Goal: Information Seeking & Learning: Learn about a topic

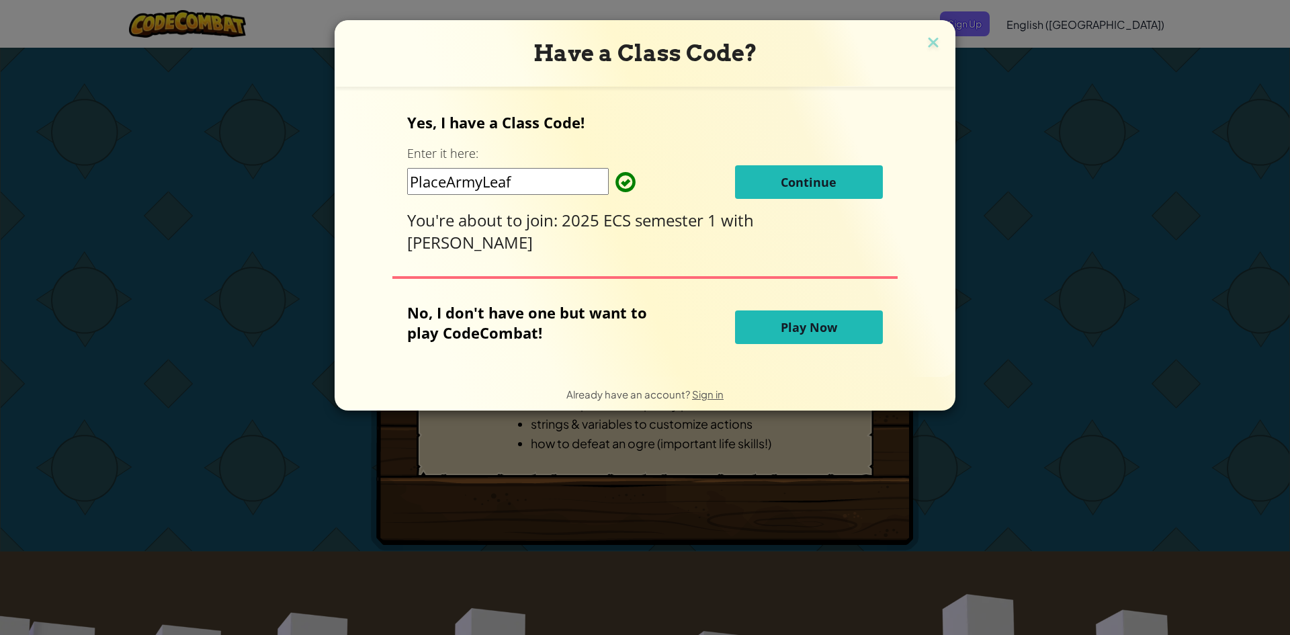
click at [831, 190] on span "Continue" at bounding box center [809, 182] width 56 height 16
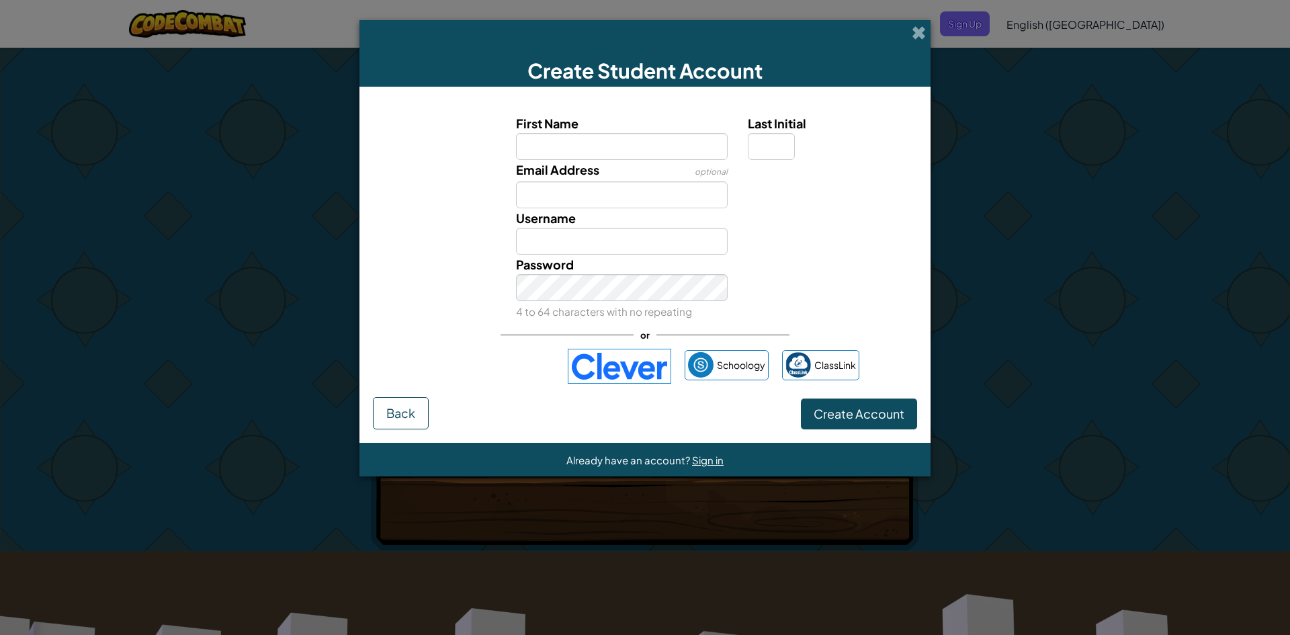
click at [639, 363] on img at bounding box center [619, 366] width 103 height 35
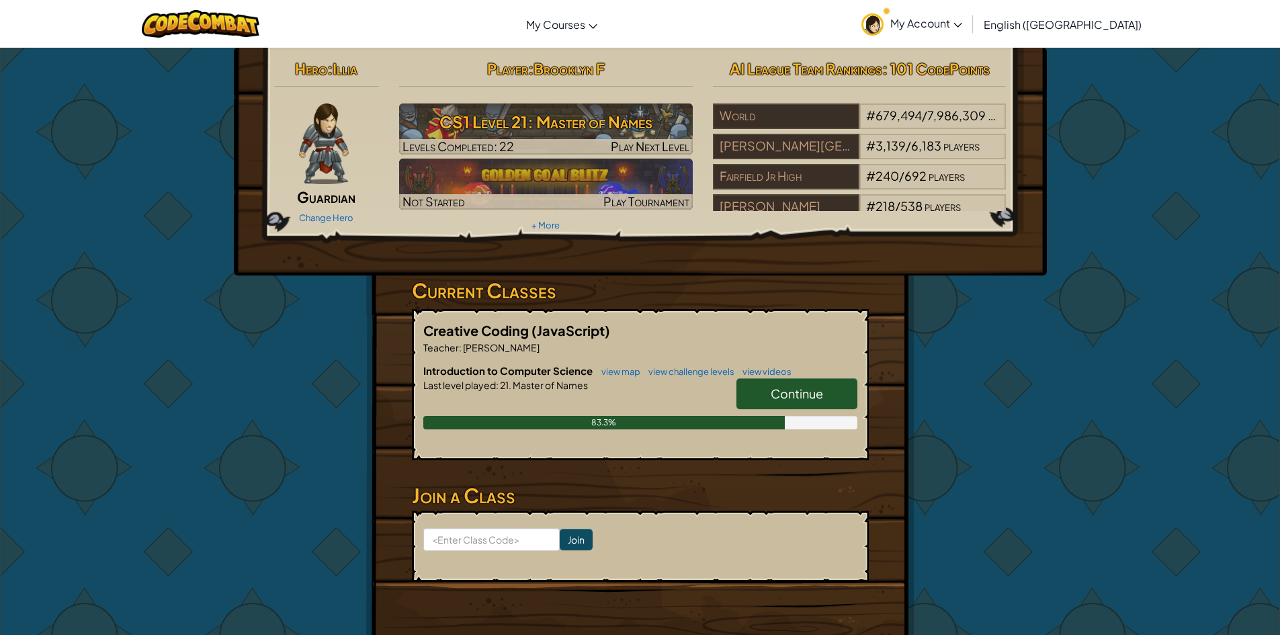
click at [827, 387] on link "Continue" at bounding box center [796, 393] width 121 height 31
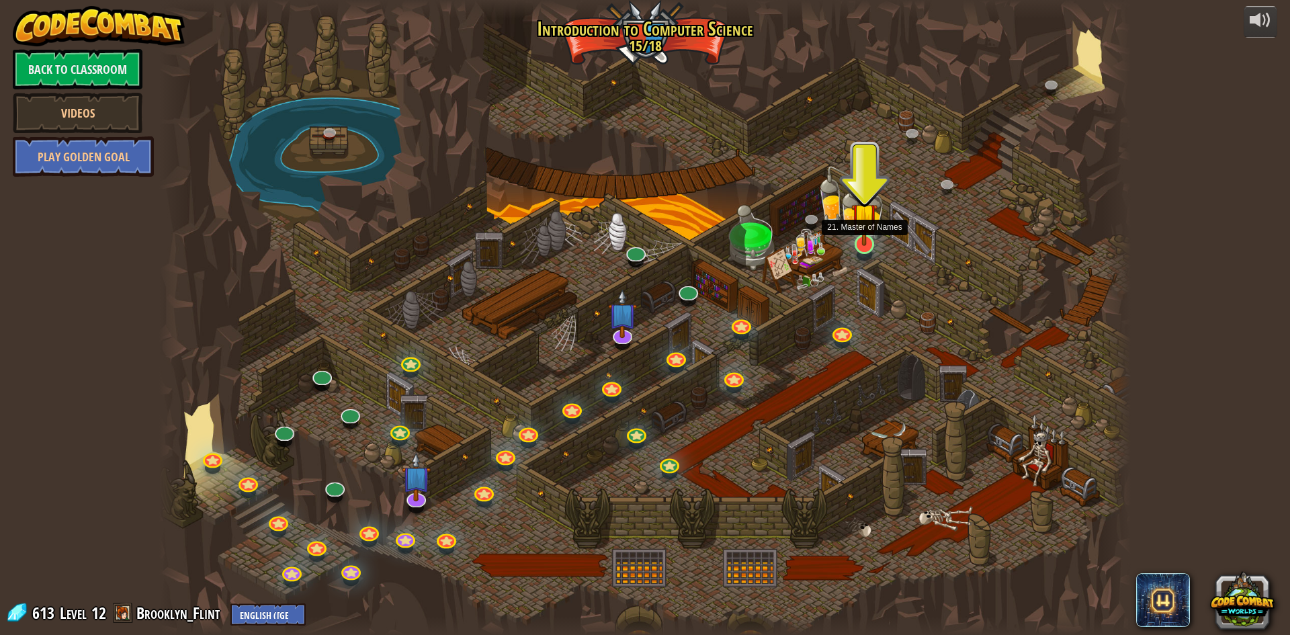
click at [873, 234] on img at bounding box center [864, 216] width 26 height 60
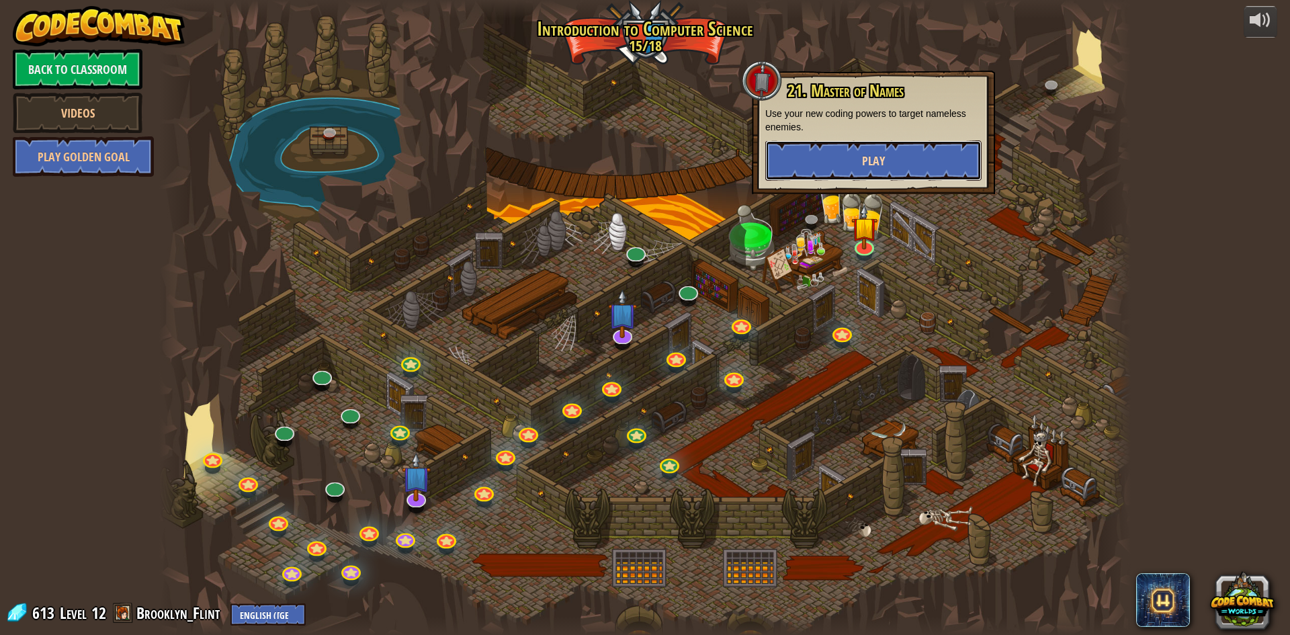
click at [872, 152] on button "Play" at bounding box center [873, 160] width 216 height 40
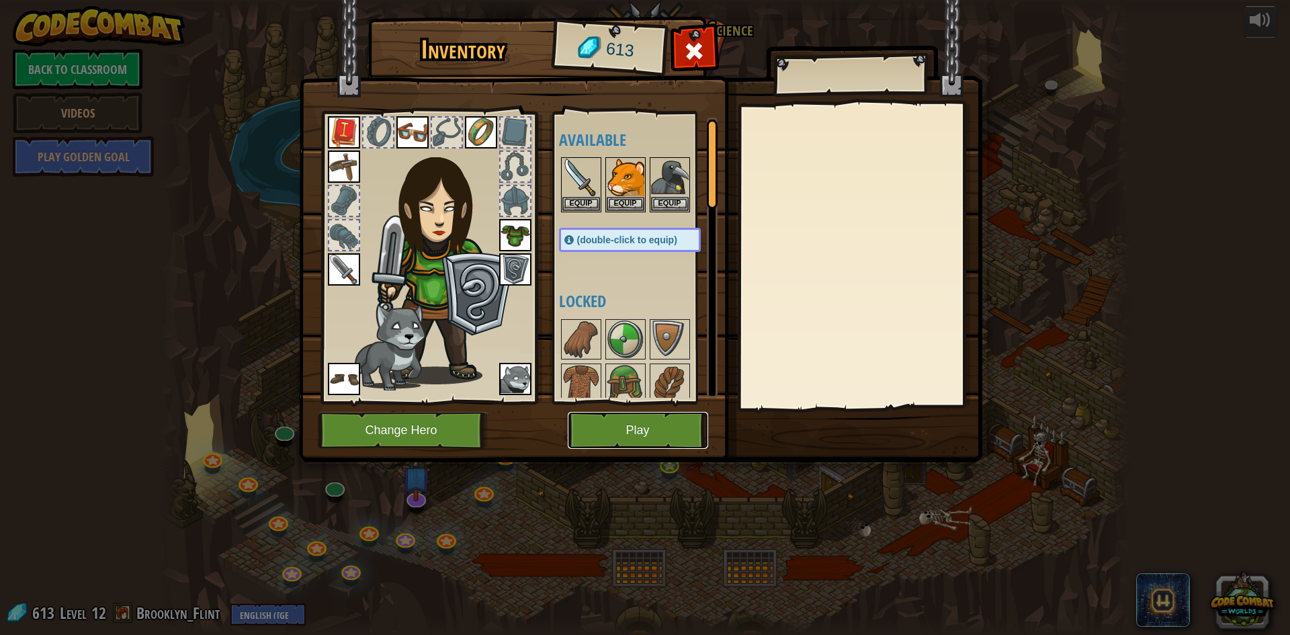
click at [641, 438] on button "Play" at bounding box center [638, 430] width 140 height 37
